Goal: Information Seeking & Learning: Learn about a topic

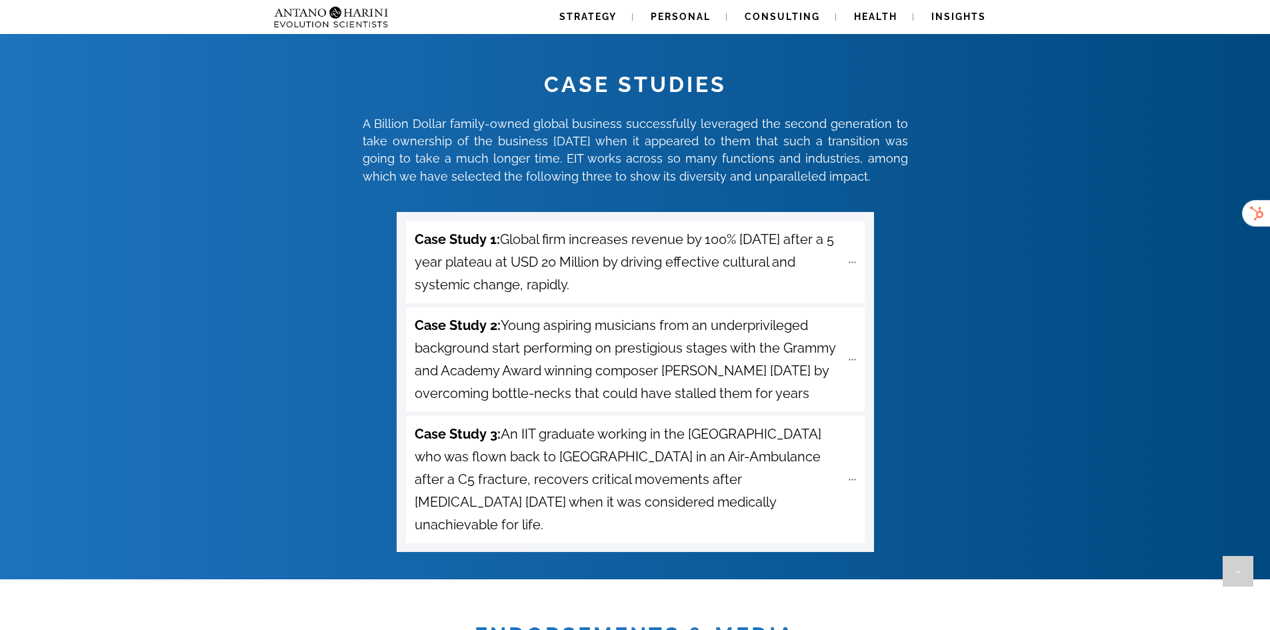
scroll to position [5587, 0]
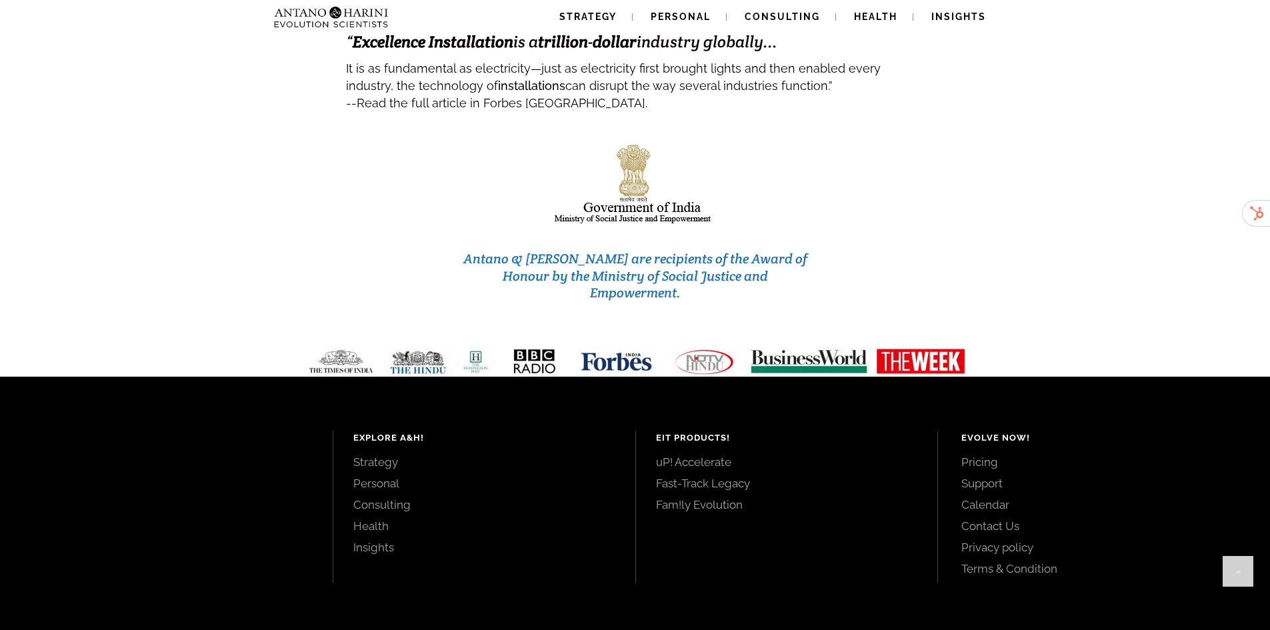
click at [968, 455] on link "Pricing" at bounding box center [1100, 462] width 279 height 15
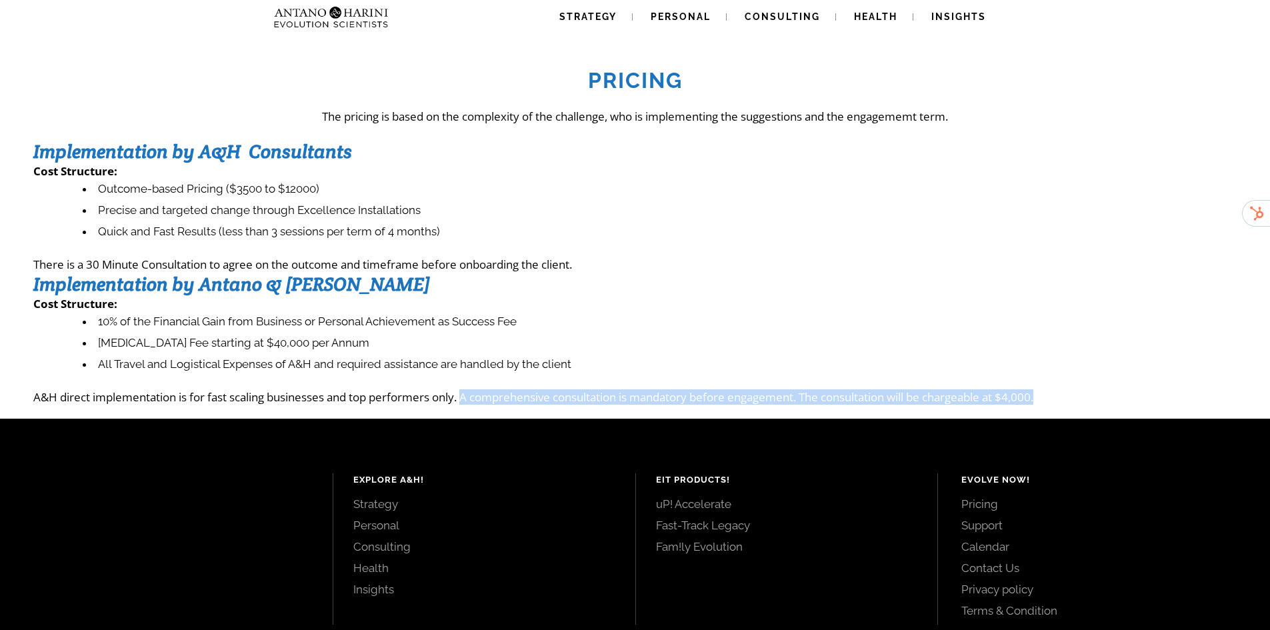
drag, startPoint x: 466, startPoint y: 397, endPoint x: 1067, endPoint y: 389, distance: 601.2
click at [1067, 389] on div "Pricing The pricing is based on the complexity of the challenge, who is impleme…" at bounding box center [634, 229] width 1203 height 352
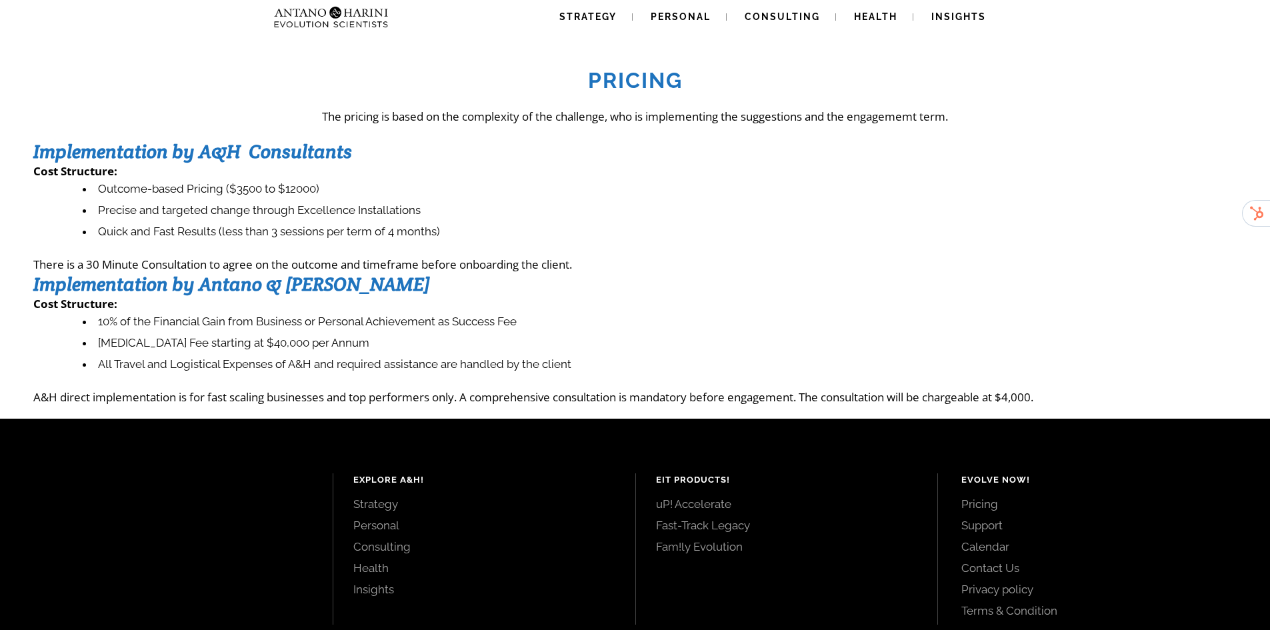
click at [1049, 420] on div "Explore A&H! Strategy Personal Consulting Health Insights EIT Products! uP! Acc…" at bounding box center [635, 547] width 1270 height 257
click at [364, 21] on img at bounding box center [331, 17] width 125 height 34
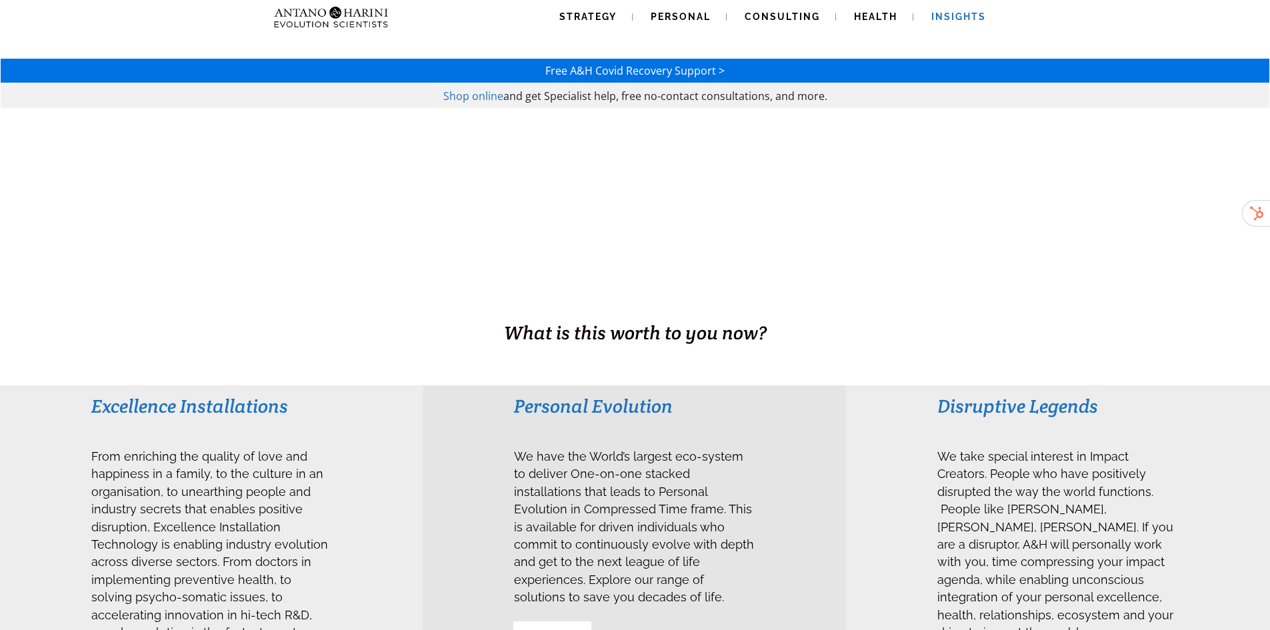
click at [960, 11] on span "Insights" at bounding box center [958, 16] width 55 height 11
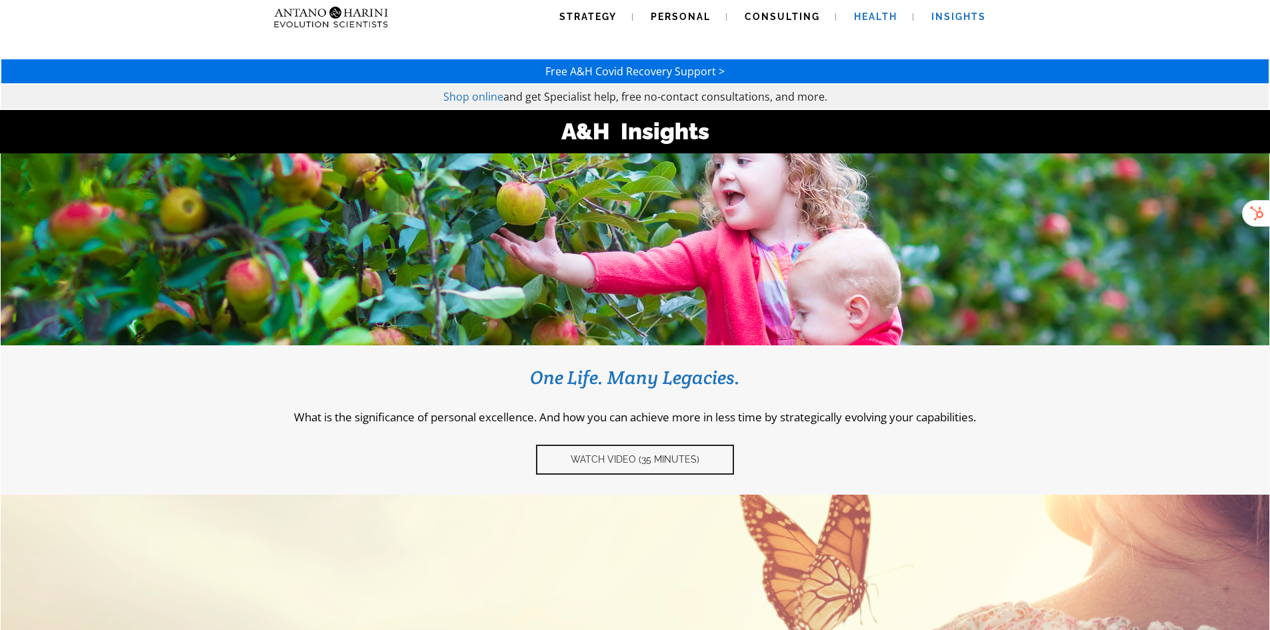
click at [857, 17] on span "Health" at bounding box center [875, 16] width 43 height 11
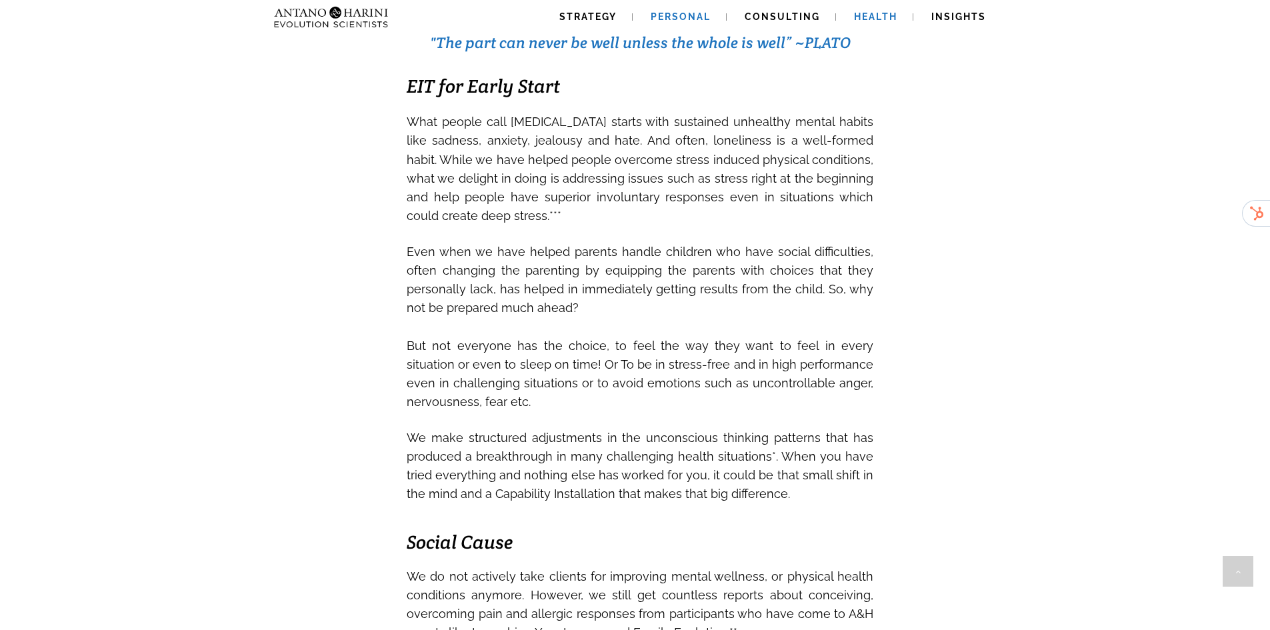
scroll to position [1600, 0]
click at [797, 13] on span "Consulting" at bounding box center [781, 16] width 75 height 11
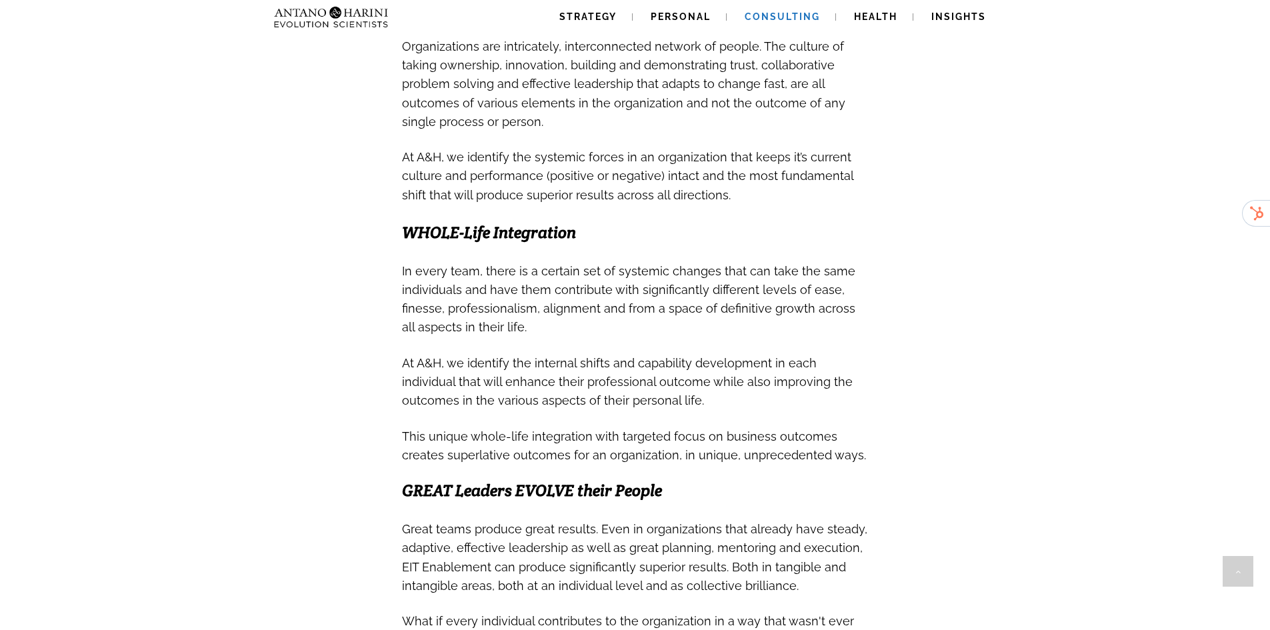
scroll to position [1362, 0]
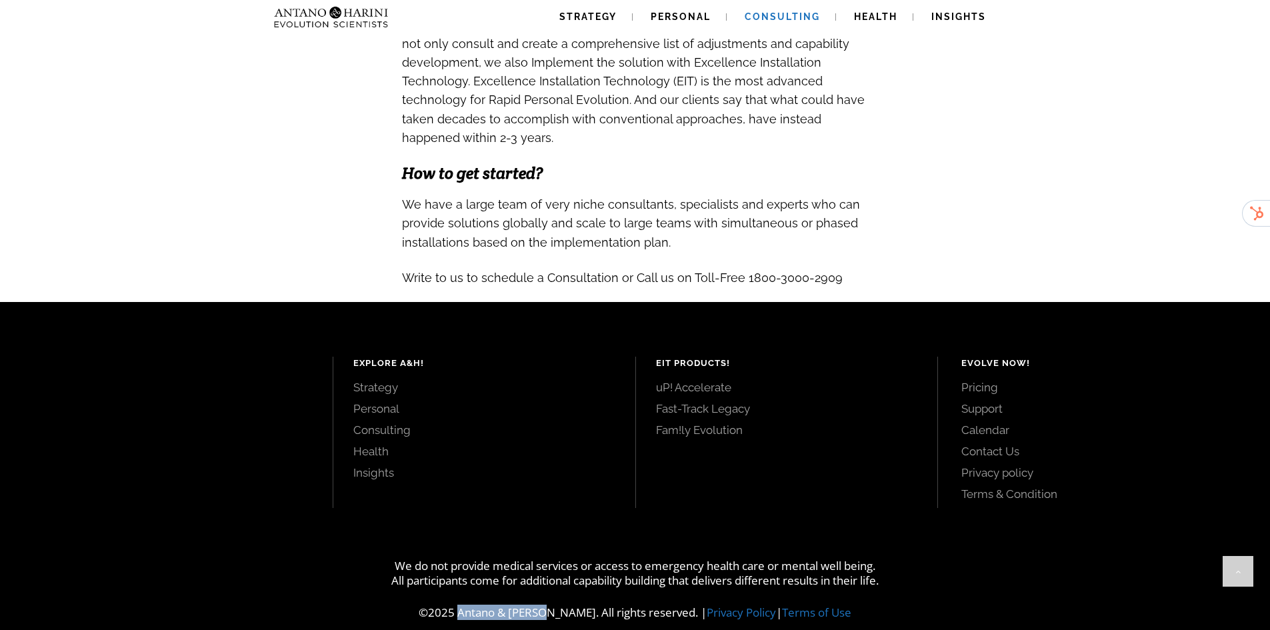
drag, startPoint x: 479, startPoint y: 595, endPoint x: 560, endPoint y: 593, distance: 82.0
click at [560, 605] on p "©2025 Antano & [PERSON_NAME]. All rights reserved. | Privacy Policy | Terms of …" at bounding box center [635, 612] width 1270 height 15
copy p "Antano & [PERSON_NAME]"
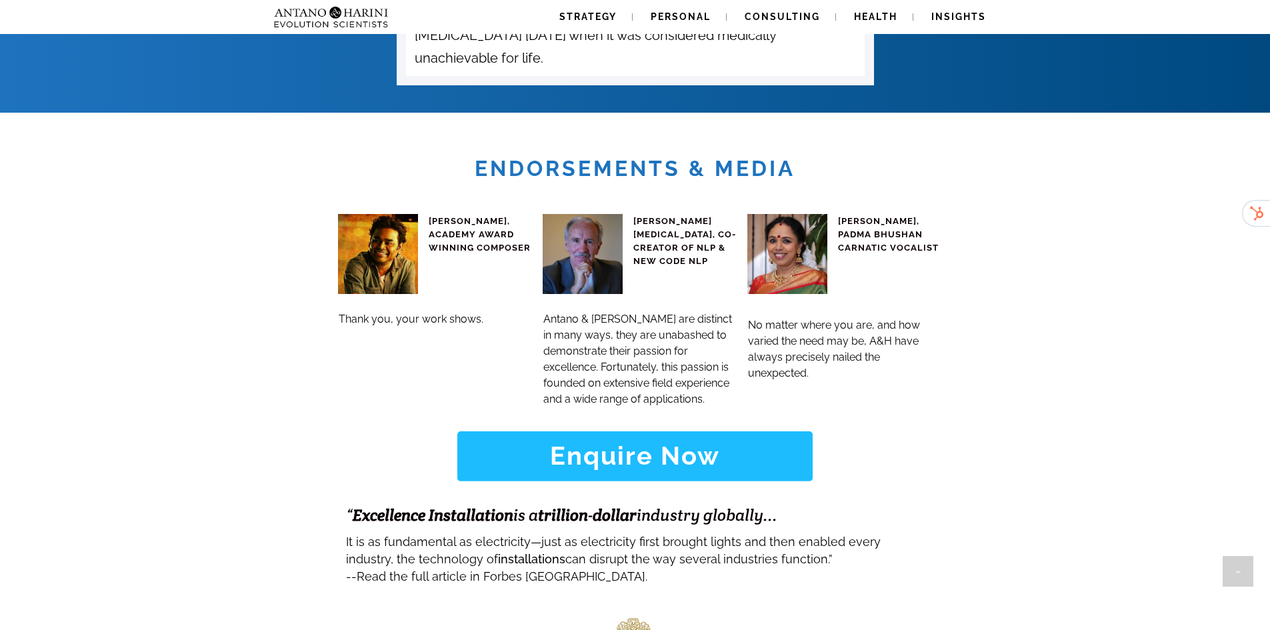
scroll to position [5587, 0]
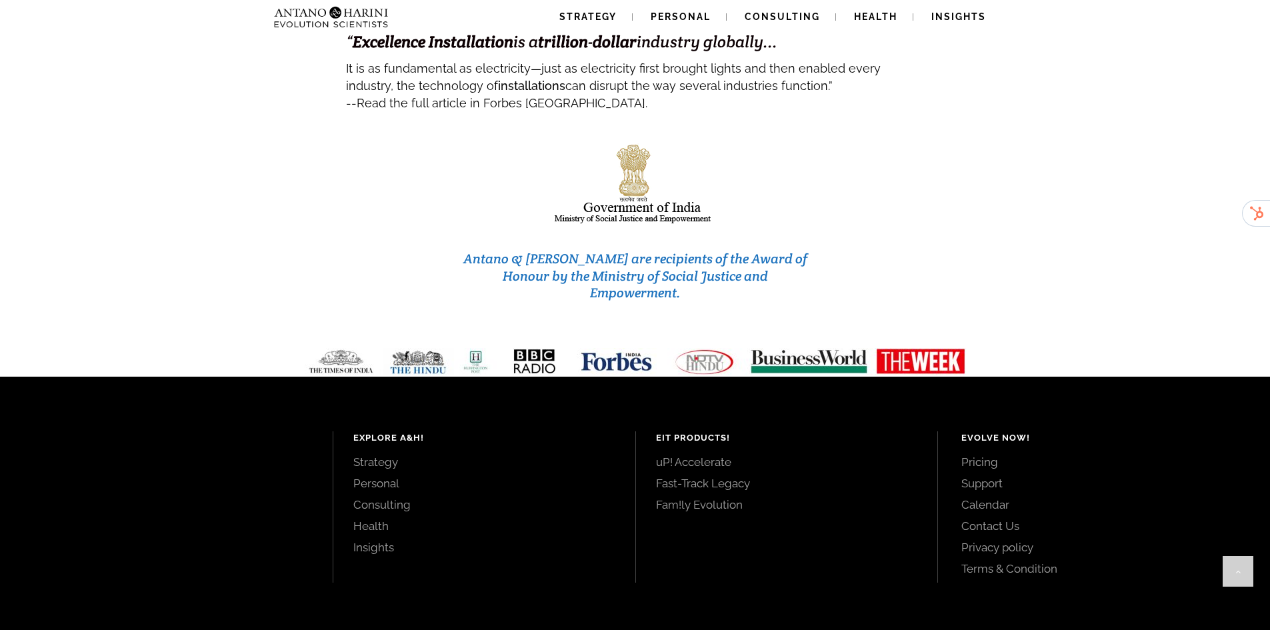
click at [986, 455] on link "Pricing" at bounding box center [1100, 462] width 279 height 15
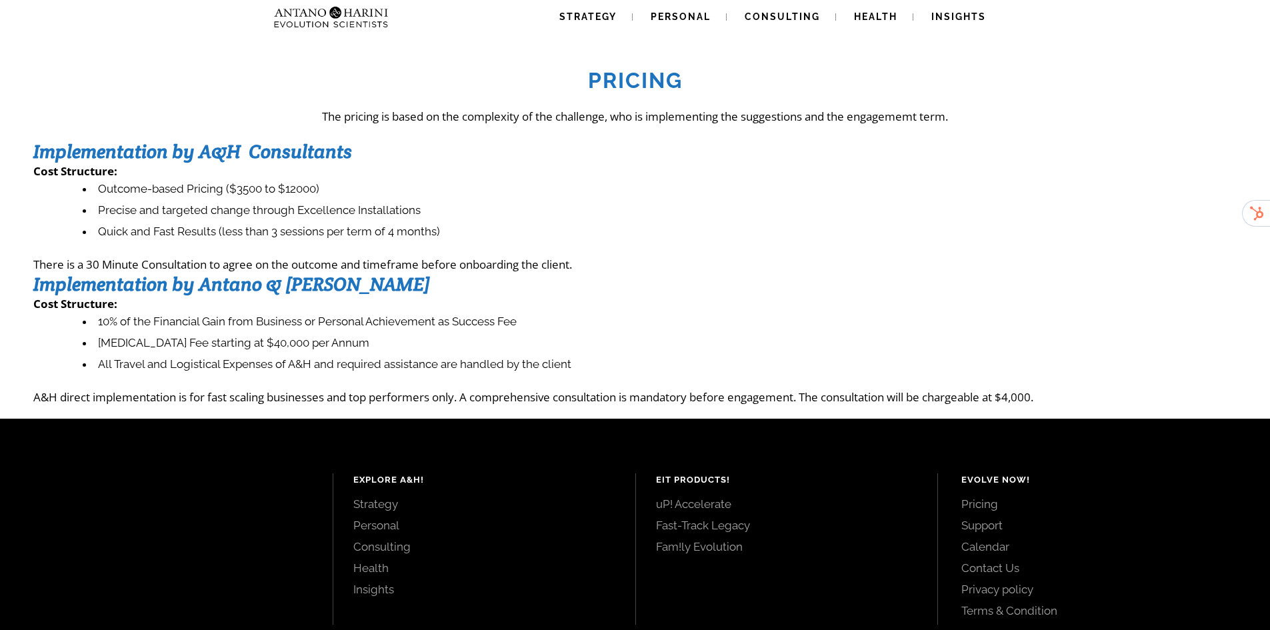
click at [381, 504] on link "Strategy" at bounding box center [484, 504] width 262 height 15
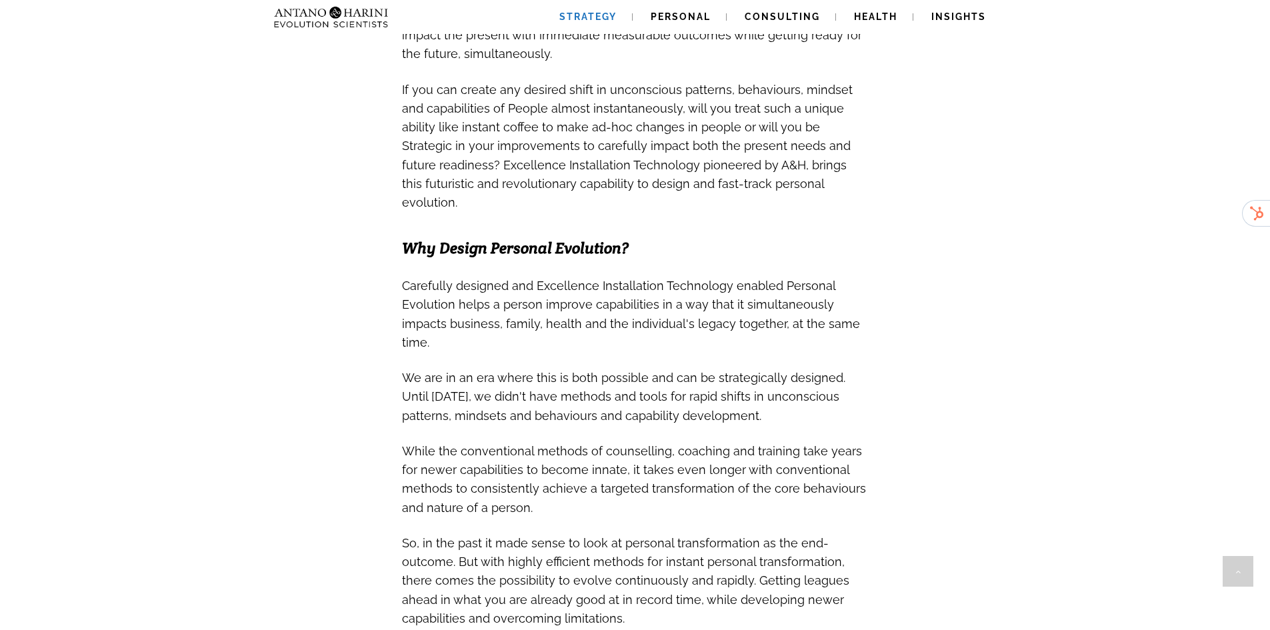
scroll to position [677, 0]
click at [687, 14] on span "Personal" at bounding box center [680, 16] width 60 height 11
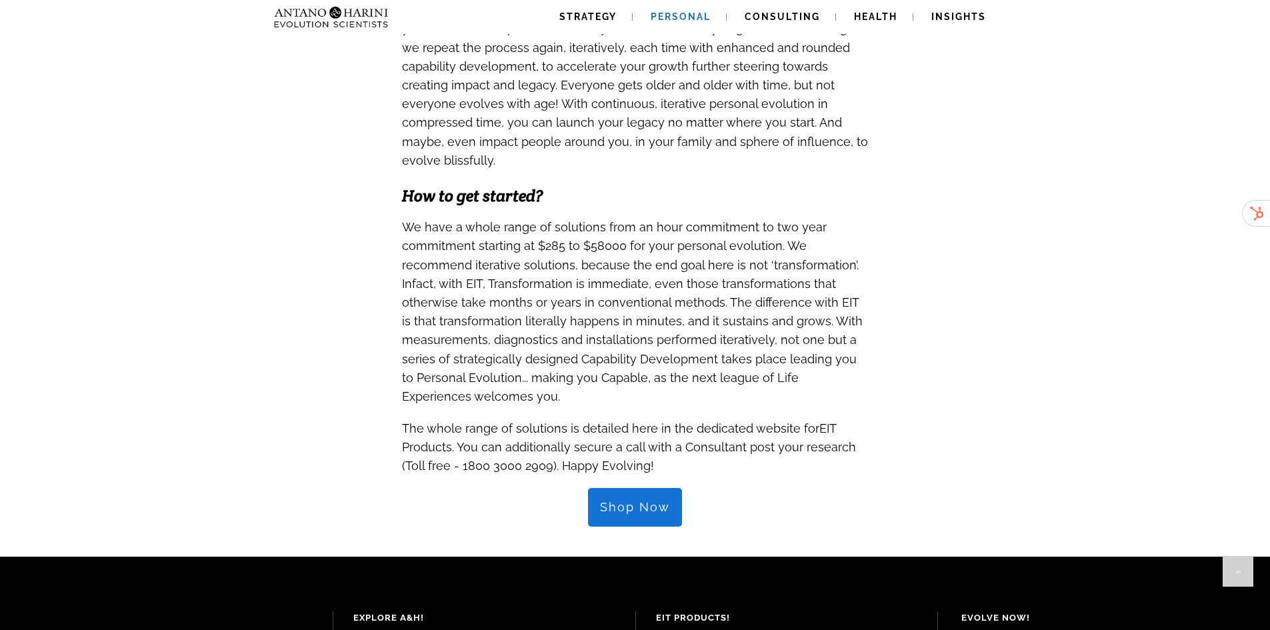
scroll to position [1172, 0]
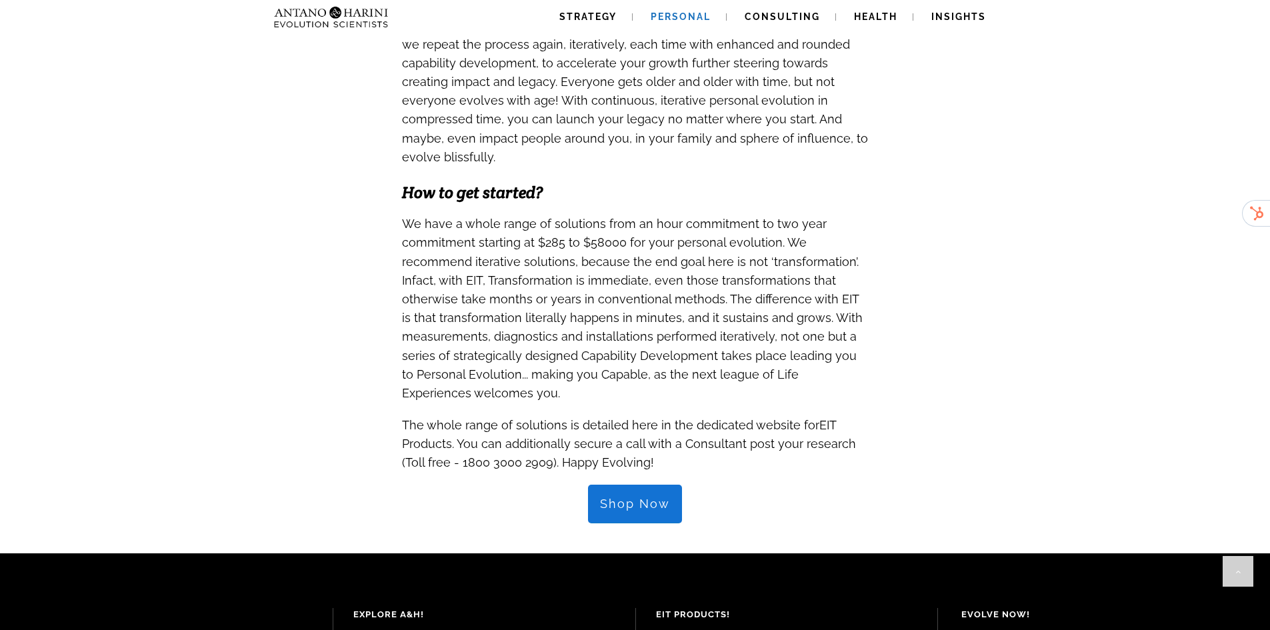
click at [626, 485] on link "Shop Now" at bounding box center [635, 504] width 94 height 39
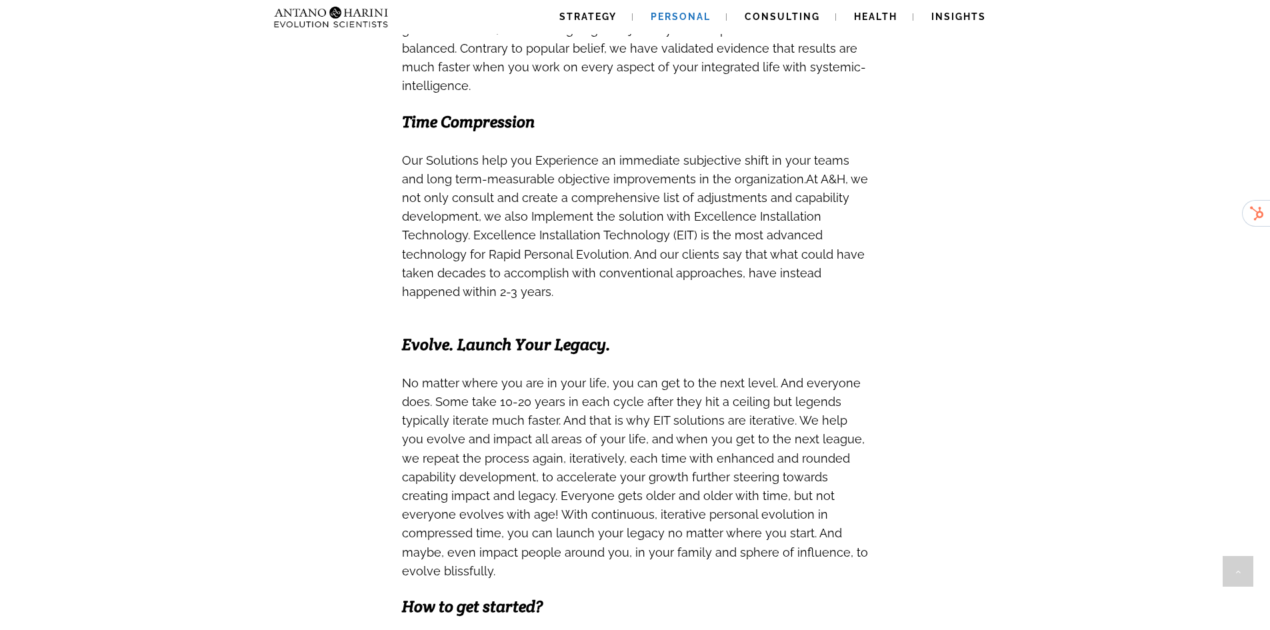
scroll to position [1404, 0]
